Goal: Find contact information: Find contact information

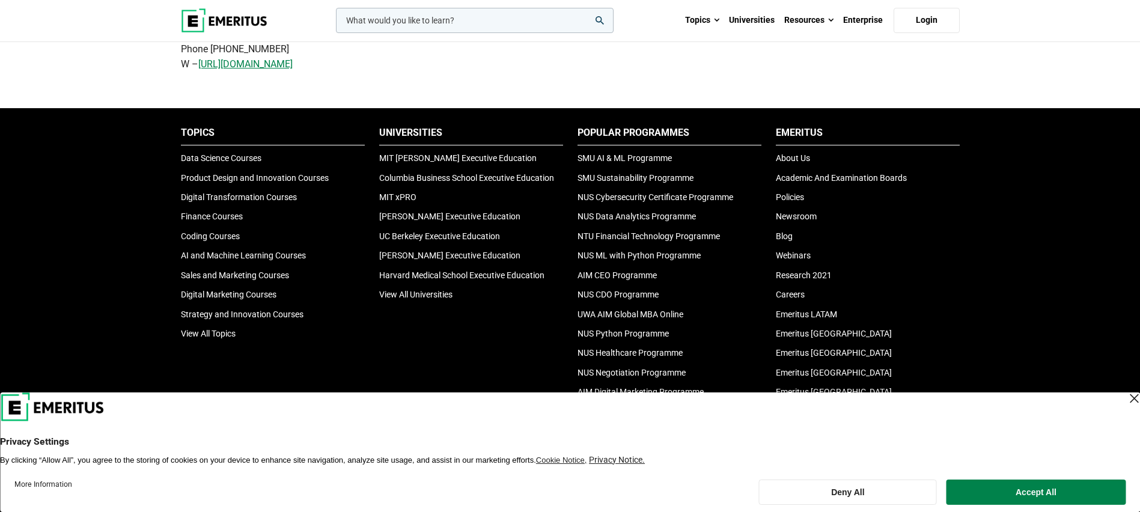
scroll to position [685, 0]
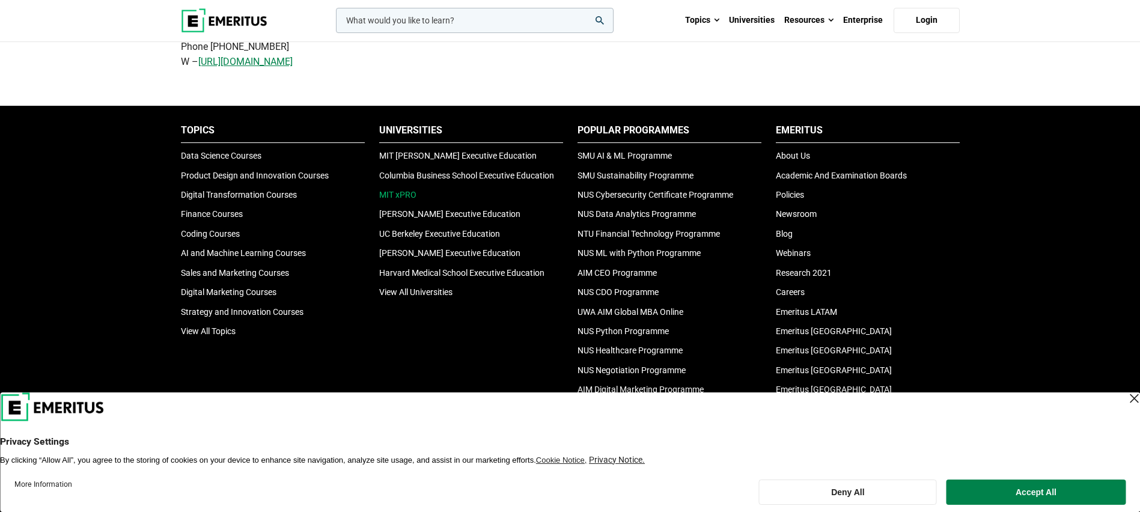
click at [401, 197] on link "MIT xPRO" at bounding box center [397, 195] width 37 height 10
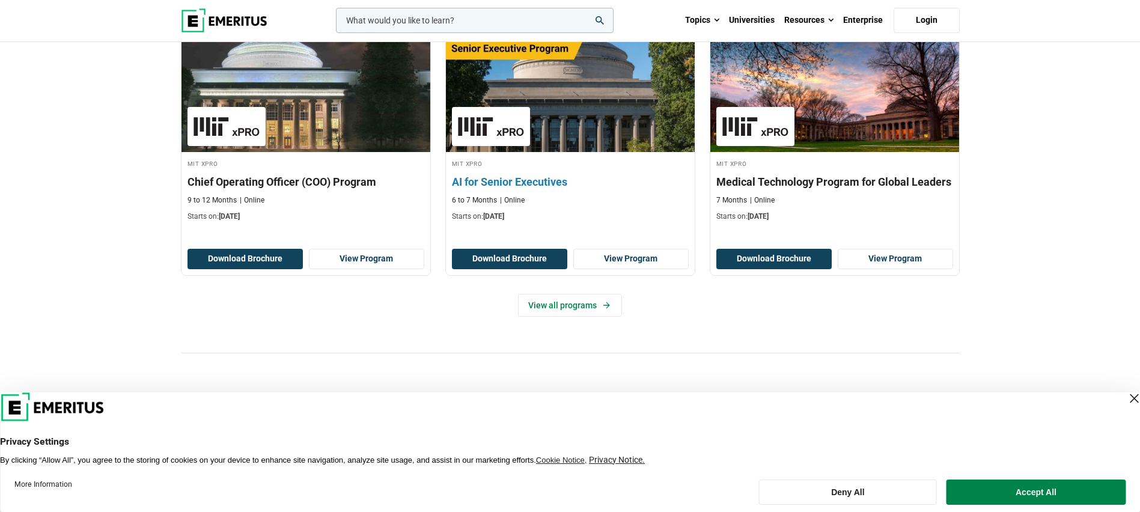
scroll to position [422, 0]
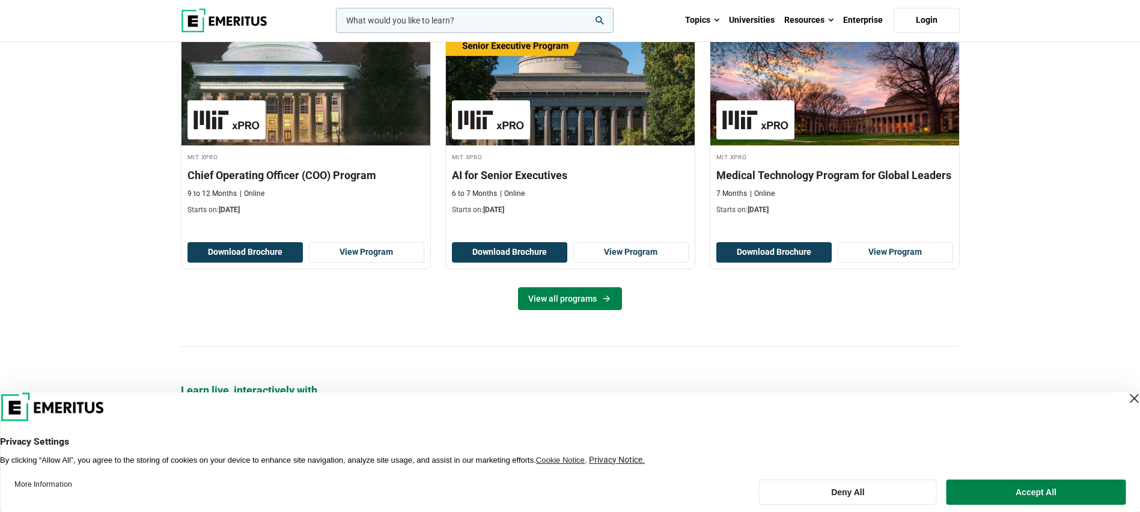
click at [604, 302] on icon at bounding box center [607, 299] width 10 height 10
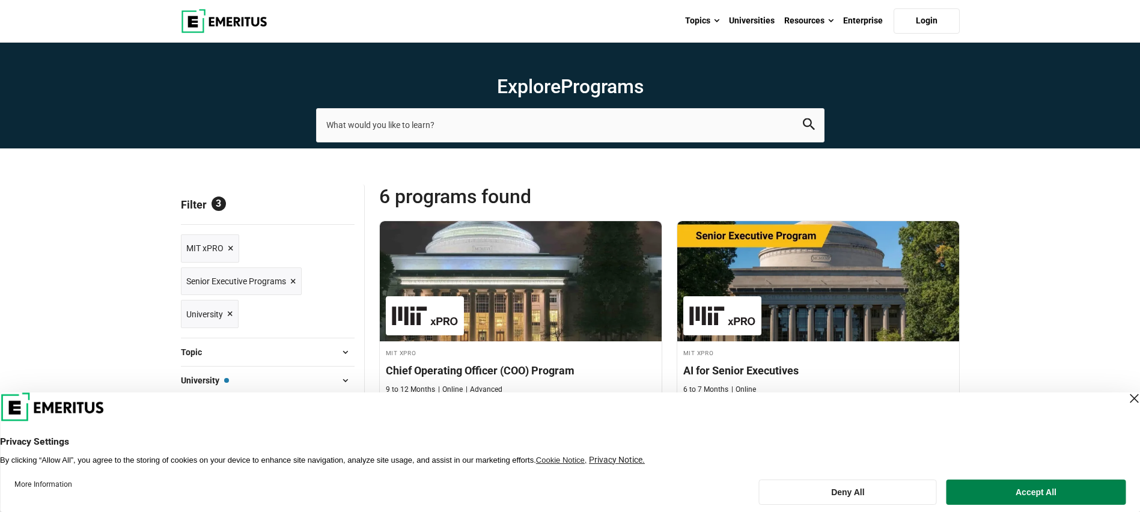
click at [292, 281] on span "×" at bounding box center [293, 281] width 6 height 17
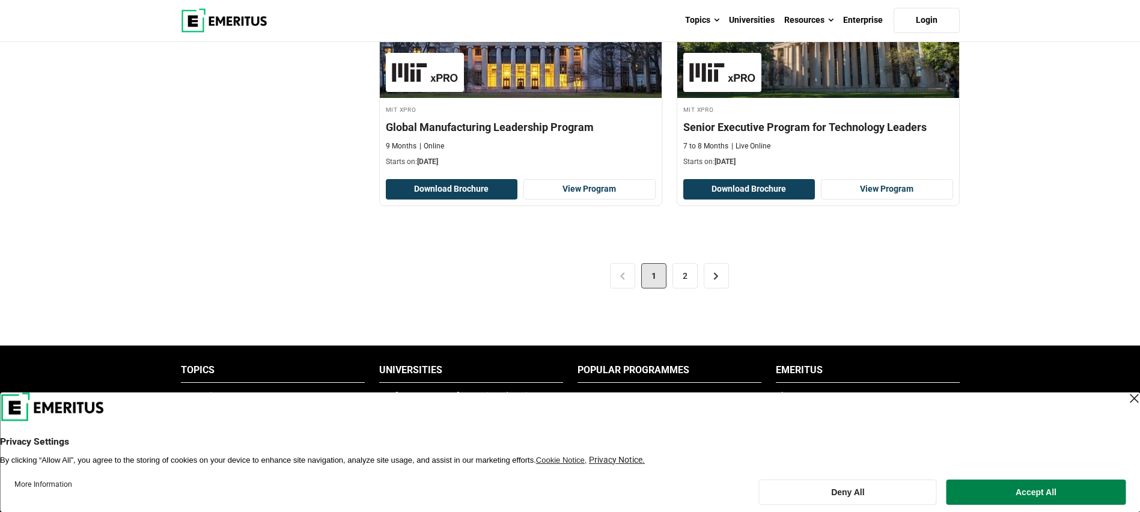
scroll to position [2602, 0]
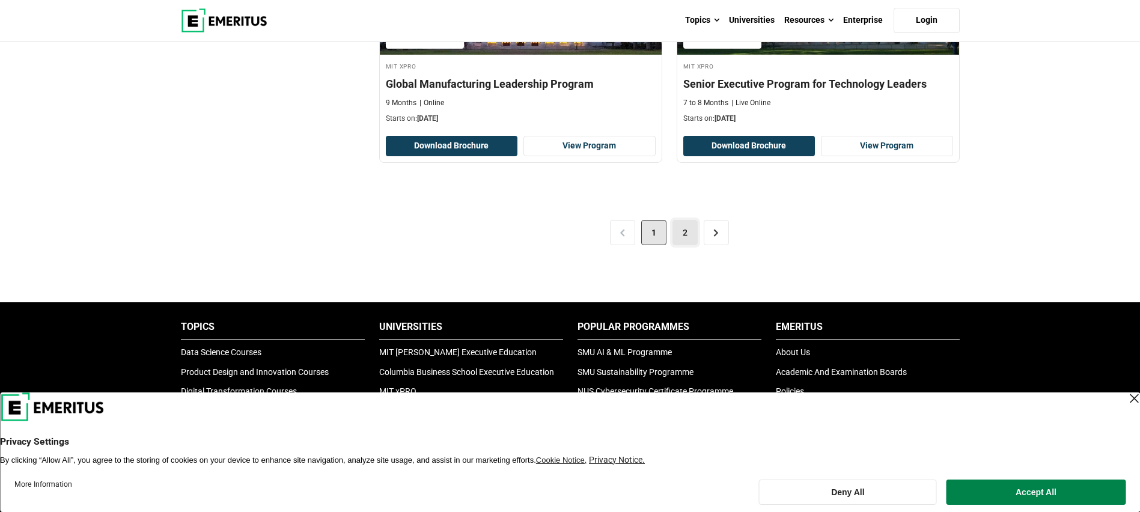
click at [693, 231] on link "2" at bounding box center [685, 232] width 25 height 25
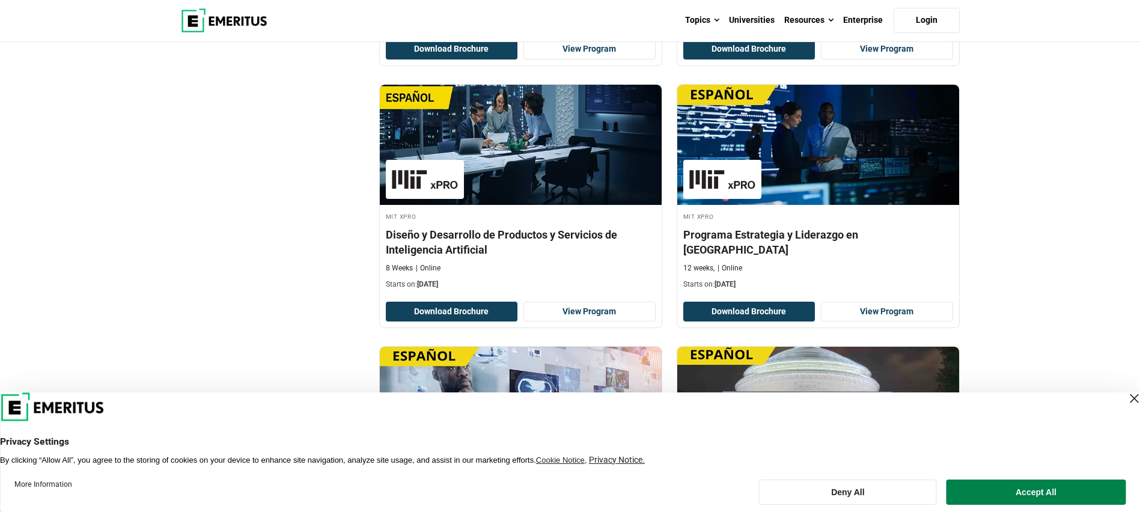
scroll to position [733, 0]
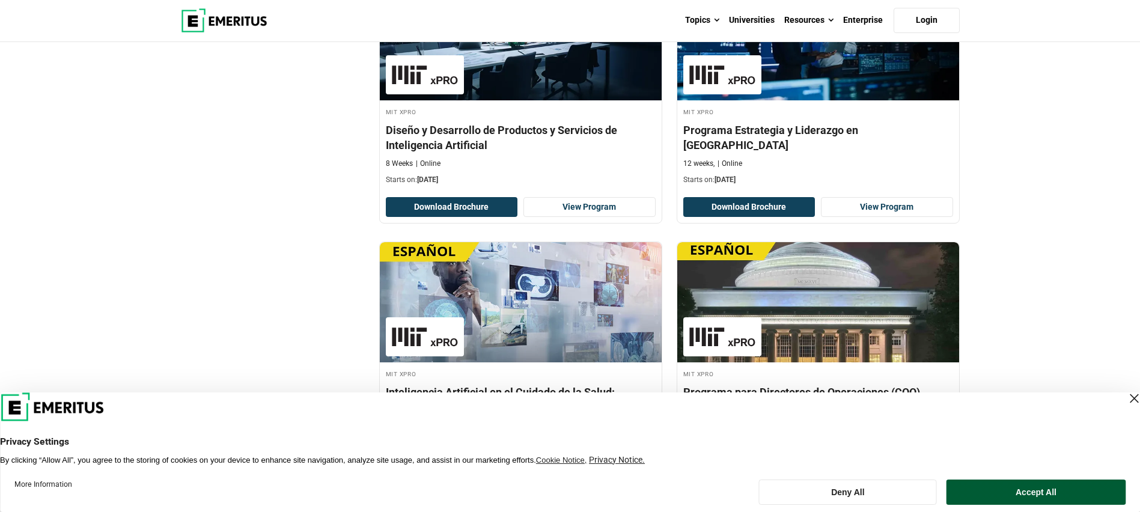
click at [1027, 492] on button "Accept All" at bounding box center [1036, 492] width 179 height 25
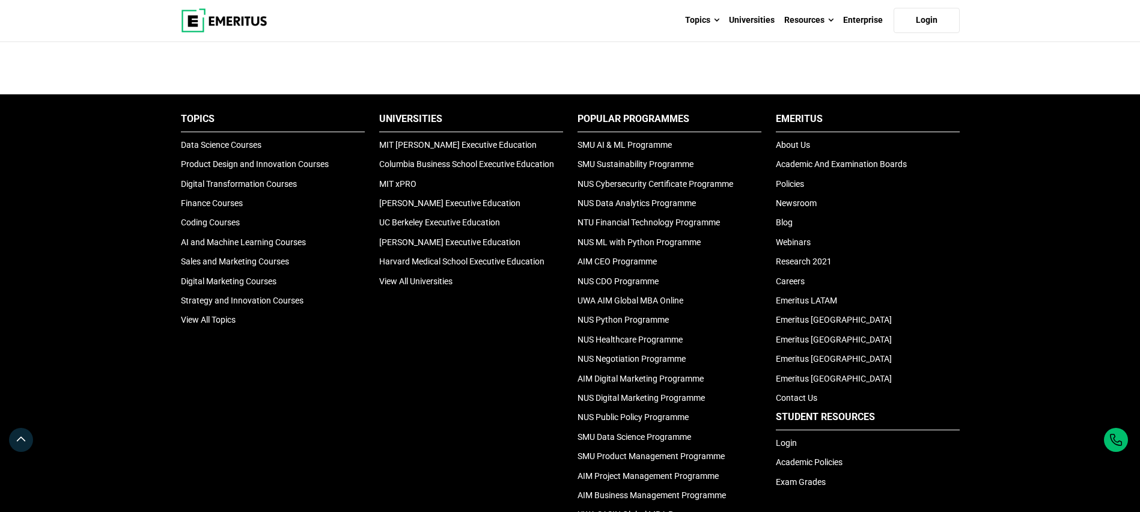
scroll to position [1495, 0]
click at [786, 400] on link "Contact Us" at bounding box center [796, 397] width 41 height 10
